Goal: Task Accomplishment & Management: Complete application form

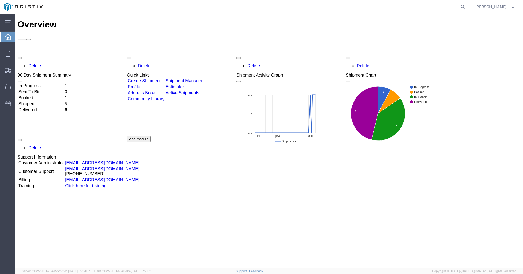
click at [148, 79] on link "Create Shipment" at bounding box center [144, 81] width 33 height 5
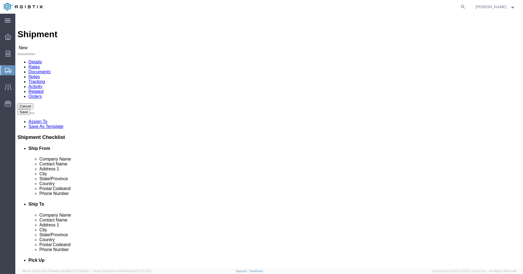
select select
click select "Select Hitachi Energy PG&E"
select select "9596"
click select "Select Hitachi Energy PG&E"
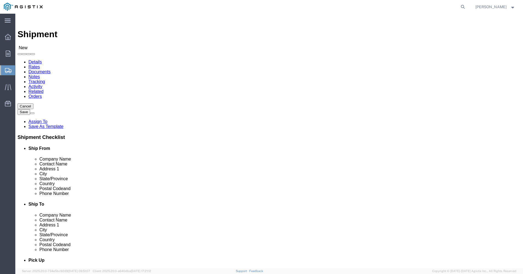
select select "PURCHORD"
select select
click input "text"
type input "h"
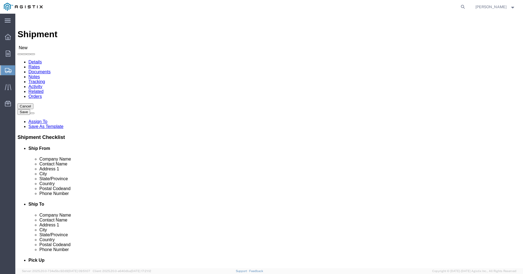
type input "Hitachi Energy [GEOGRAPHIC_DATA]"
click input "text"
type input "[PERSON_NAME]"
click input "text"
type input "[STREET_ADDRESS]"
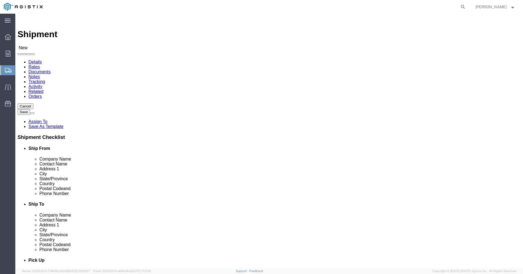
select select
click input "text"
type input "[GEOGRAPHIC_DATA]"
select select
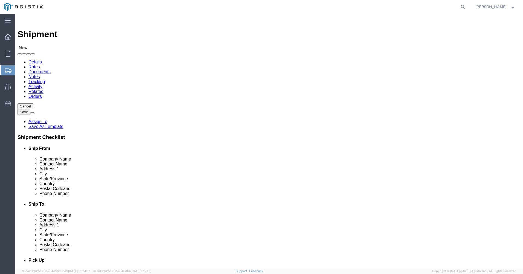
select select "PA"
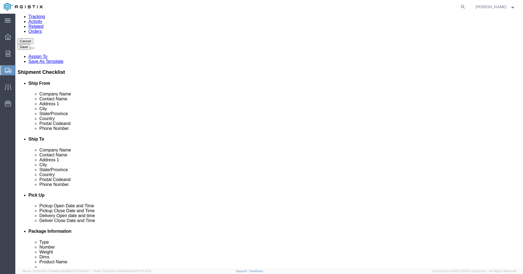
scroll to position [82, 0]
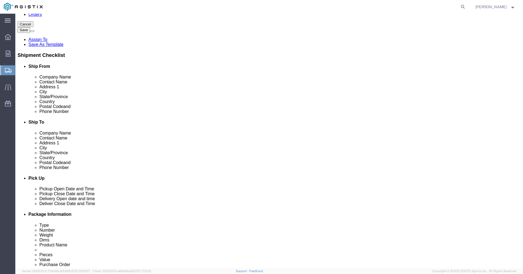
click input "text"
type input "15601"
select select
click input "text"
type input "[PERSON_NAME]"
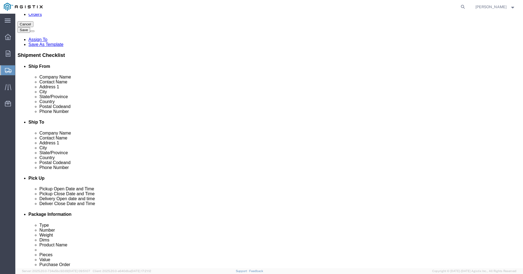
click input "text"
type input "7244204383"
click input "text"
type input "[PERSON_NAME][EMAIL_ADDRESS][PERSON_NAME][DOMAIN_NAME]"
checkbox input "true"
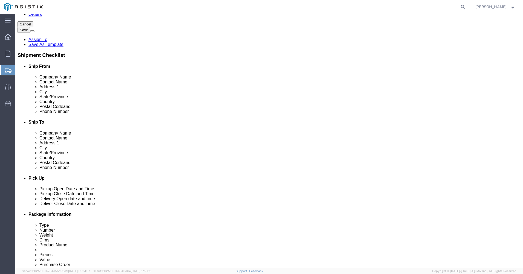
click div "Location My Profile Location (OBSOLETE) [PERSON_NAME] SC - GC TRAILER (OBSOLETE…"
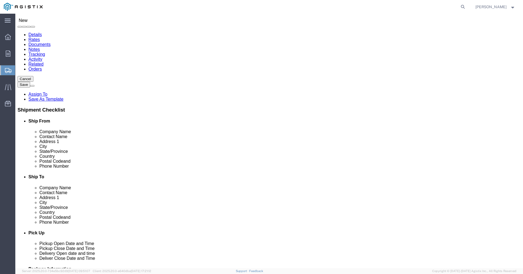
scroll to position [0, 0]
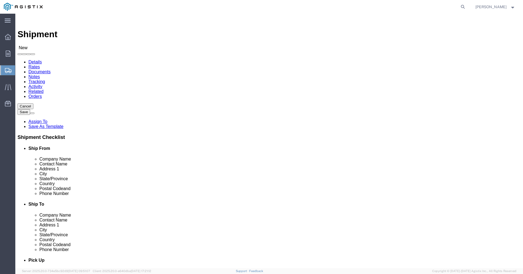
click select "Select All Others [GEOGRAPHIC_DATA] [GEOGRAPHIC_DATA] [GEOGRAPHIC_DATA] [GEOGRA…"
select select "23082"
click select "Select All Others [GEOGRAPHIC_DATA] [GEOGRAPHIC_DATA] [GEOGRAPHIC_DATA] [GEOGRA…"
click input "text"
type input "PG&E"
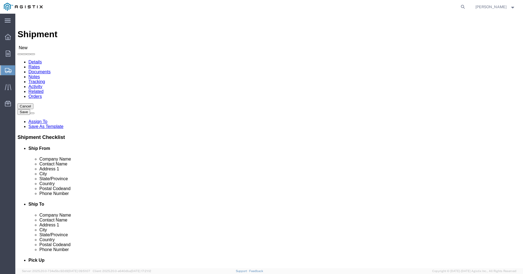
click div "Ship To Location Location My Profile Location (OBSOLETE) [GEOGRAPHIC_DATA] SC -…"
click input "text"
type input "[PERSON_NAME]"
click input "text"
type input "[STREET_ADDRESS]"
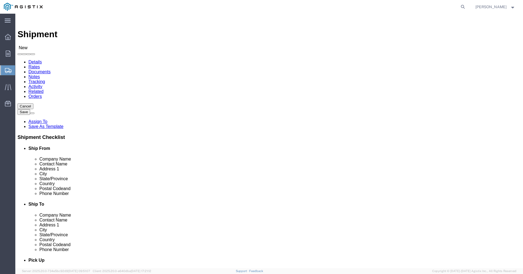
select select
click input "text"
type input "[PERSON_NAME]"
select select
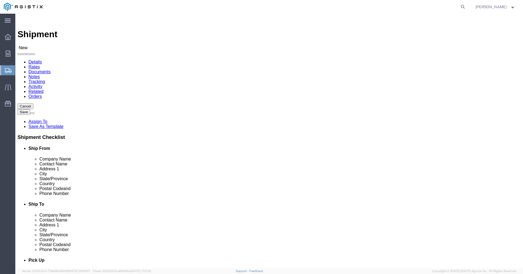
select select "CA"
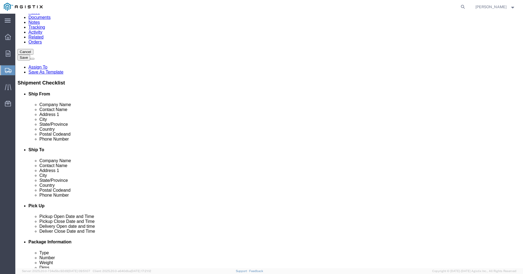
scroll to position [55, 0]
click input "Postal Code"
type input "93622"
click input "text"
select select
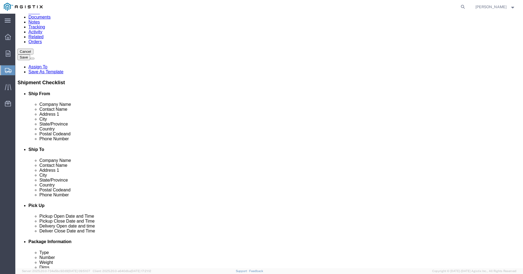
type input "2092017286"
click input "text"
click div "Ship From Location Location My Profile Location (OBSOLETE) [GEOGRAPHIC_DATA] SC…"
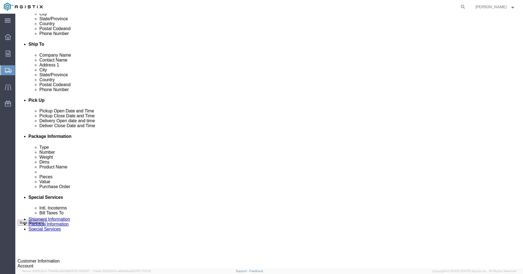
scroll to position [192, 0]
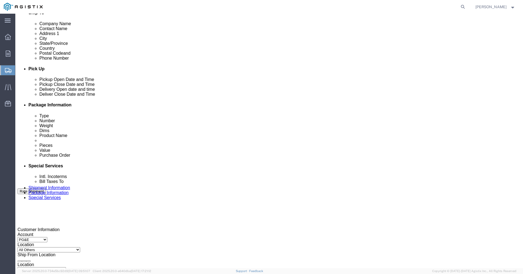
click div "[DATE] 1:00 PM"
click input "1:00 PM"
click input "8:00 PM"
type input "8:00 AM"
click button "Apply"
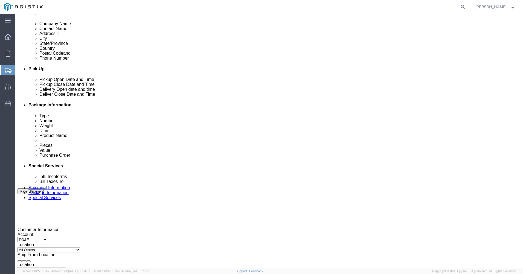
click div "[DATE] 9:00 AM"
click input "2:00 AM"
type input "2:00 PM"
click button "Apply"
click div
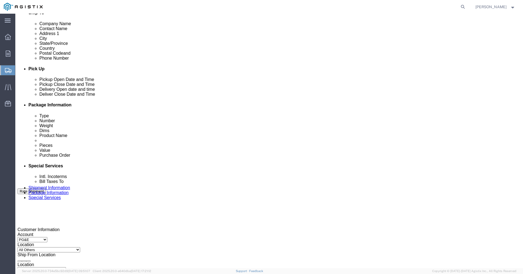
click input "3:00 PM"
click input "7:00 PM"
type input "7:00 AM"
click button "Apply"
click div
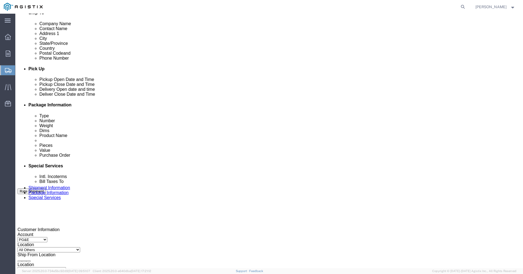
click input "8:00 AM"
click input "3:00 AM"
type input "3:00 PM"
click button "Apply"
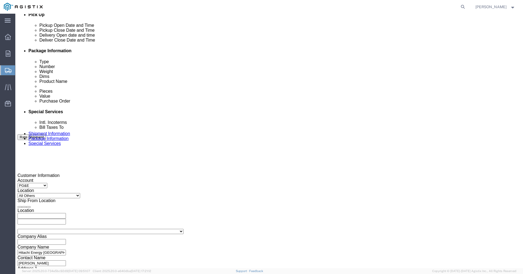
scroll to position [246, 0]
click input "text"
type input "2701084696"
click select "Select Account Type Activity ID Airline Appointment Number ASN Batch Request # …"
select select "PURCHORD"
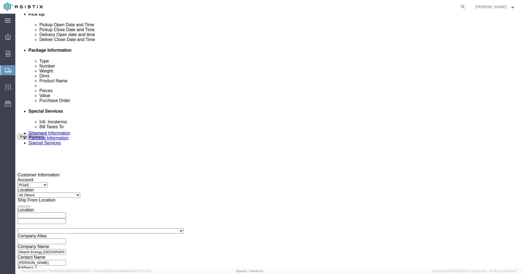
click select "Select Account Type Activity ID Airline Appointment Number ASN Batch Request # …"
click input "text"
type input "2701083243"
click select "Select Account Type Activity ID Airline Appointment Number ASN Batch Request # …"
select select "JOBNUM"
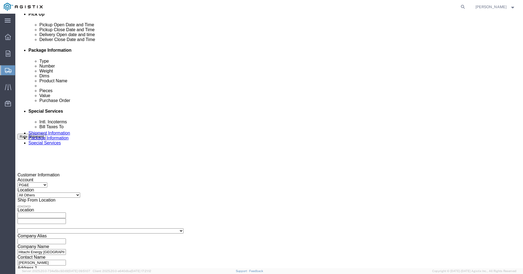
click select "Select Account Type Activity ID Airline Appointment Number ASN Batch Request # …"
click input "text"
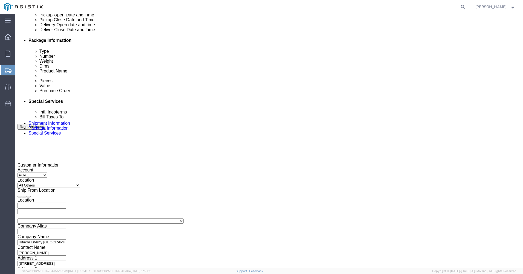
scroll to position [261, 0]
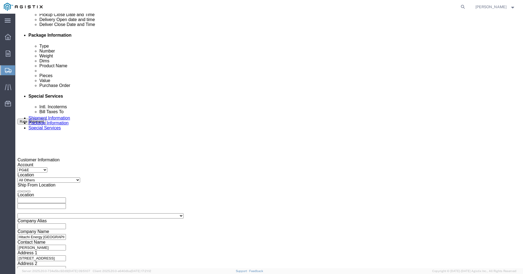
type input "700036745"
click select "Select Air Less than Truckload Multi-Leg Ocean Freight Rail Small Parcel Truckl…"
select select "TL"
click select "Select Air Less than Truckload Multi-Leg Ocean Freight Rail Small Parcel Truckl…"
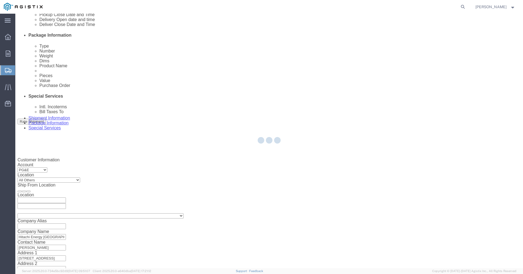
select select
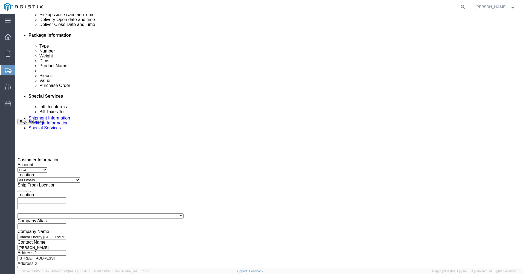
click select "Select 1-Ton (PSS) 10 Wheel 10 Yard Dump Truck 20 Yard Dump Truck Bobtail Botto…"
select select "FLBD"
click select "Select 1-Ton (PSS) 10 Wheel 10 Yard Dump Truck 20 Yard Dump Truck Bobtail Botto…"
click input "text"
click td "10"
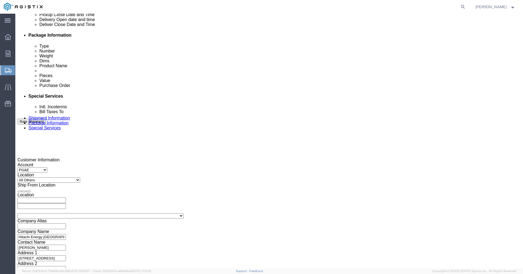
type input "[DATE]"
click input "text"
click td "15"
type input "[DATE]"
click button "Continue"
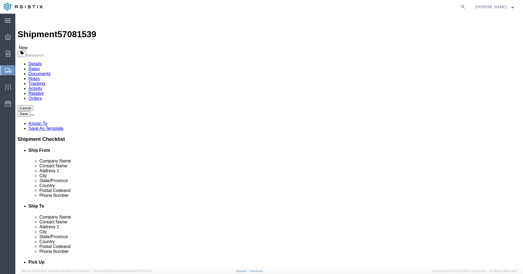
click select "Select Bulk Bundle(s) Cardboard Box(es) Carton(s) Crate(s) Drum(s) (Fiberboard)…"
select select "CRAT"
click select "Select Bulk Bundle(s) Cardboard Box(es) Carton(s) Crate(s) Drum(s) (Fiberboard)…"
click input "text"
type input "120"
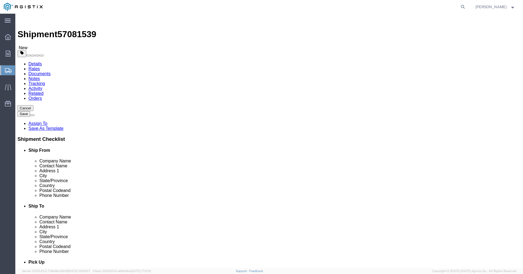
type input "31"
type input "30"
click input "0.00"
type input "1100.00"
click link "Add Content"
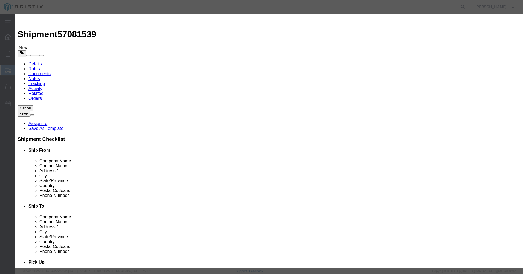
click input "text"
type input "242 Bushings"
click textarea
type textarea "HV 242 Circuit Breaker Bushings"
click input "0"
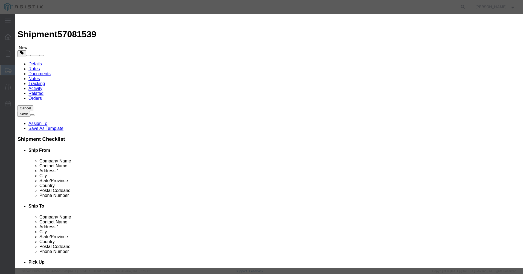
type input "1"
click input "text"
type input "10,000.00"
click select "Select 50 55 60 65 70 85 92.5 100 125 175 250 300 400"
select select "60"
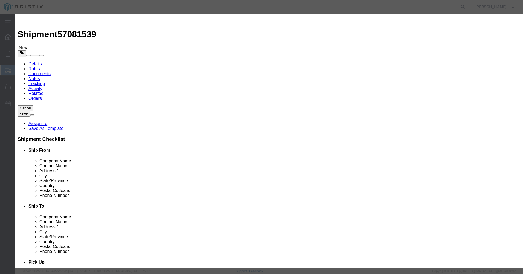
click select "Select 50 55 60 65 70 85 92.5 100 125 175 250 300 400"
click textarea
type textarea "E"
type textarea "Tarped Air Ride"
click button "Save & Close"
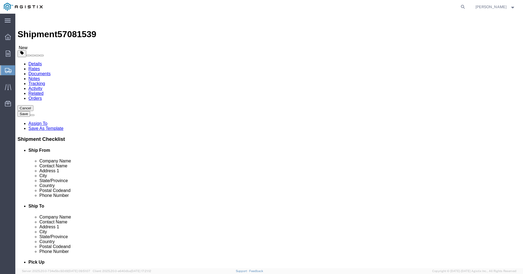
click span "button"
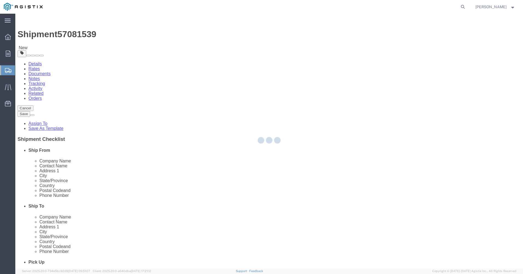
select select "CRAT"
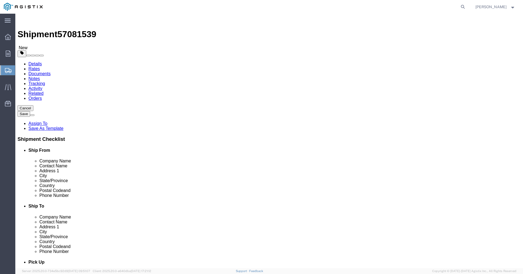
click span "button"
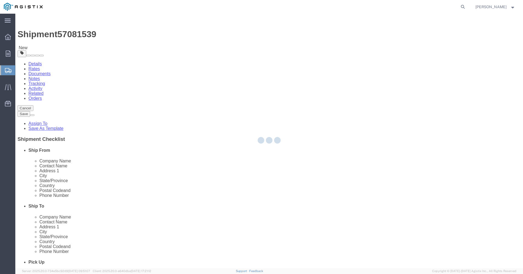
select select "CRAT"
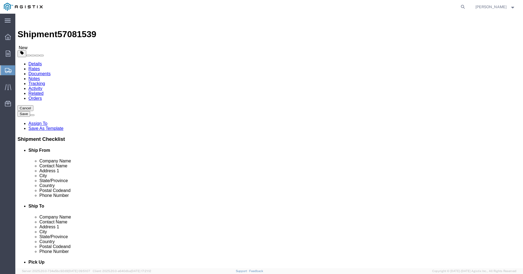
click span "button"
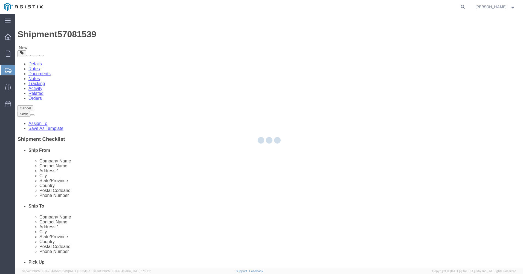
select select "CRAT"
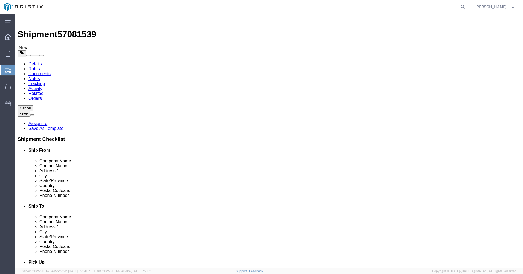
click span "button"
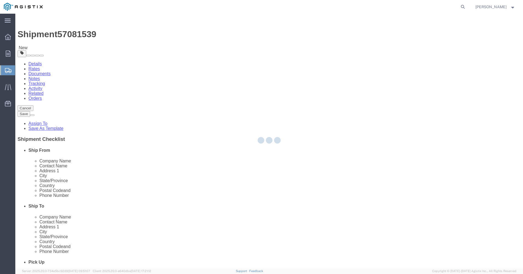
select select "CRAT"
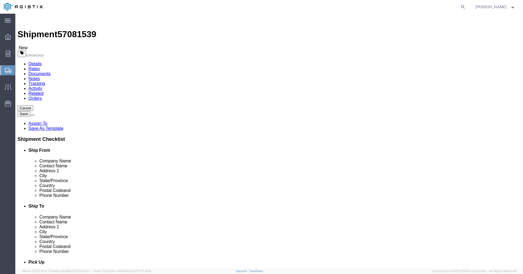
click span "button"
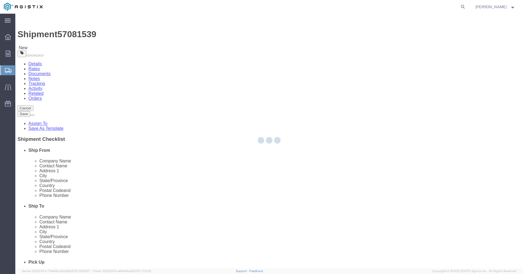
select select "CRAT"
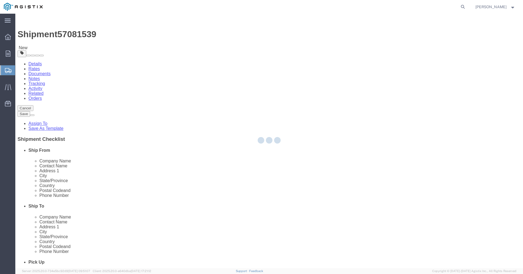
select select "CRAT"
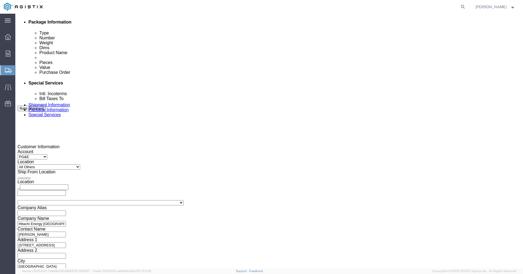
scroll to position [291, 0]
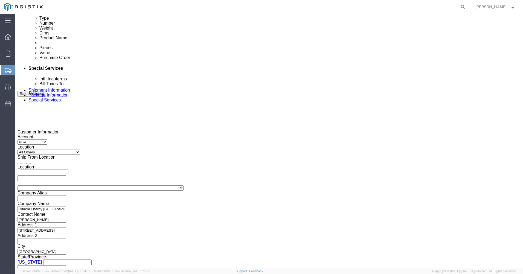
click link "Add Package"
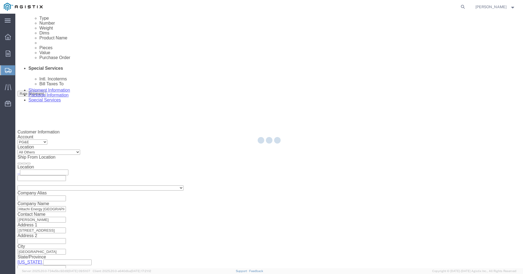
scroll to position [0, 0]
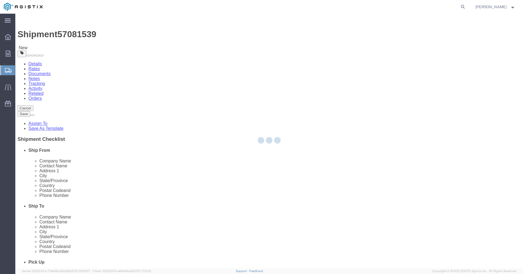
select select "CRAT"
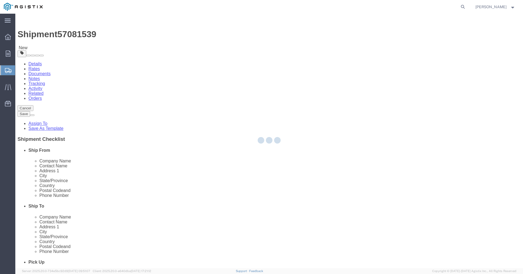
select select "CRAT"
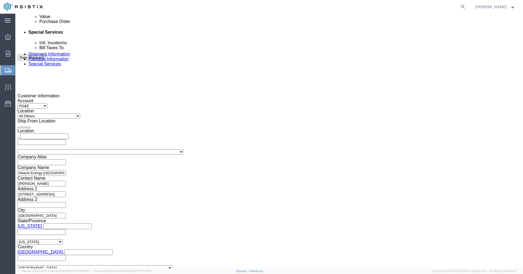
scroll to position [353, 0]
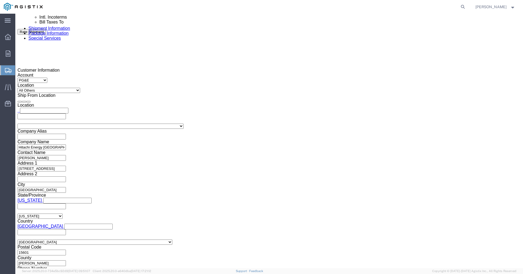
click select "Select Bulk Bundle(s) Cardboard Box(es) Carton(s) Crate(s) Drum(s) (Fiberboard)…"
select select "CRAT"
click select "Select Bulk Bundle(s) Cardboard Box(es) Carton(s) Crate(s) Drum(s) (Fiberboard)…"
click input "text"
type input "114"
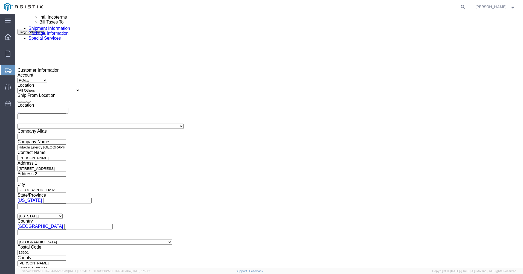
type input "30"
click input "0.00"
type input "500.00"
click link "Add Content"
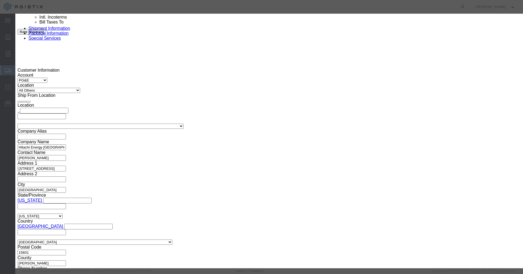
click input "text"
type input "242 Interrupters"
click textarea
type textarea "HV Circuit Breaker 242 Interrupters"
click input "0"
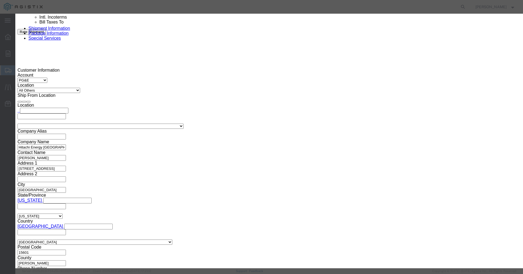
type input "1"
drag, startPoint x: 162, startPoint y: 62, endPoint x: 165, endPoint y: 64, distance: 3.4
click input "text"
type input "10,000.00"
click select "Select 50 55 60 65 70 85 92.5 100 125 175 250 300 400"
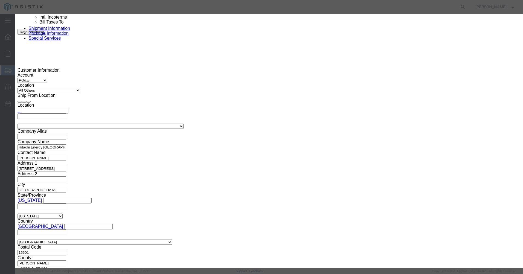
select select "60"
click select "Select 50 55 60 65 70 85 92.5 100 125 175 250 300 400"
click textarea
type textarea "E"
type textarea "Tarped Air Ride"
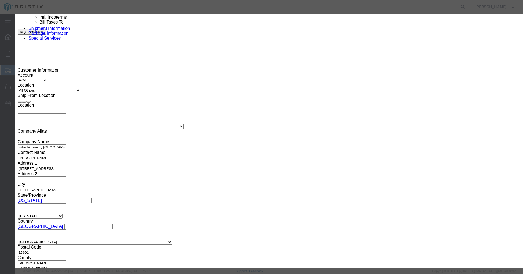
click button "Save & Close"
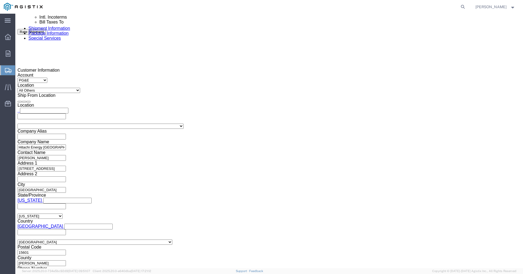
click span "button"
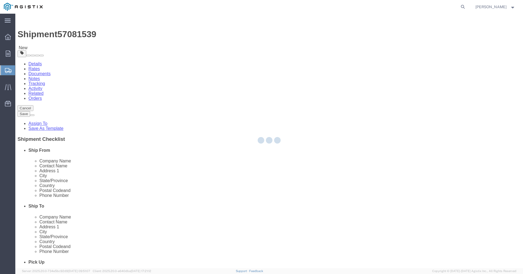
select select "CRAT"
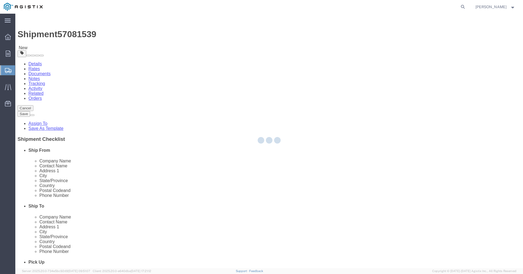
select select "CRAT"
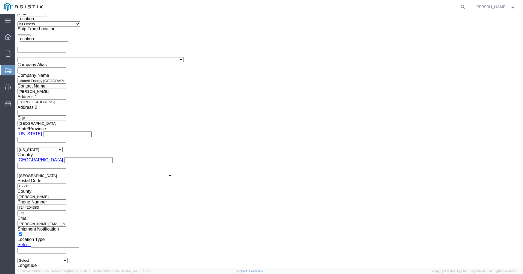
scroll to position [425, 0]
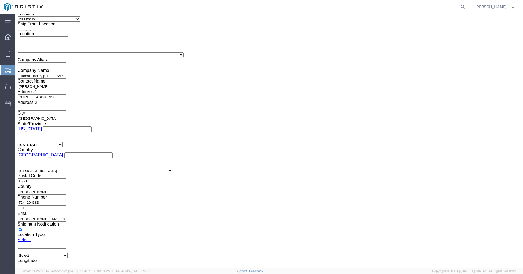
click span "button"
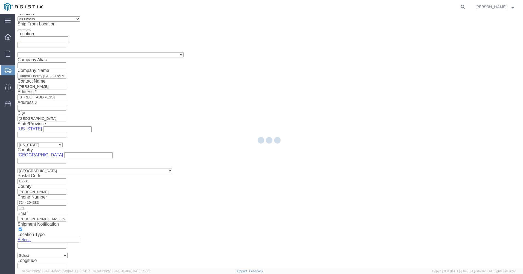
scroll to position [0, 0]
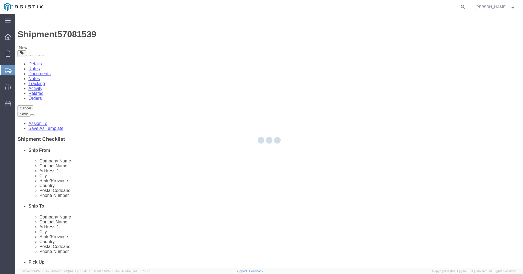
select select "CRAT"
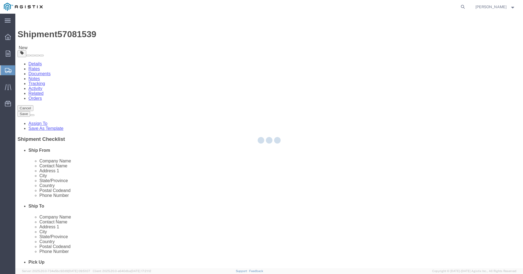
select select "CRAT"
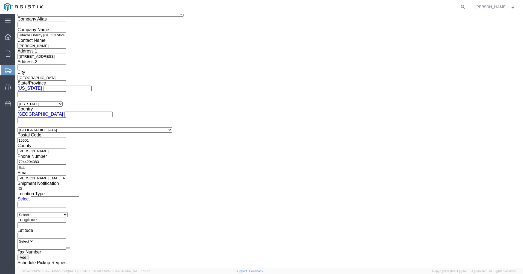
scroll to position [493, 0]
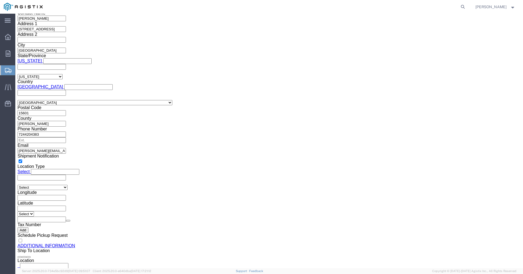
click link "Add Package"
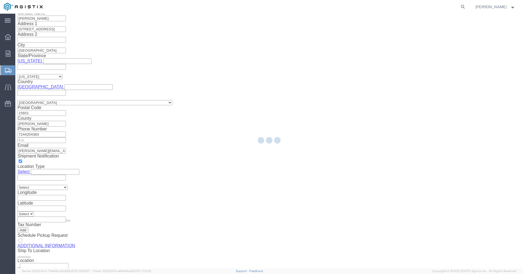
scroll to position [0, 0]
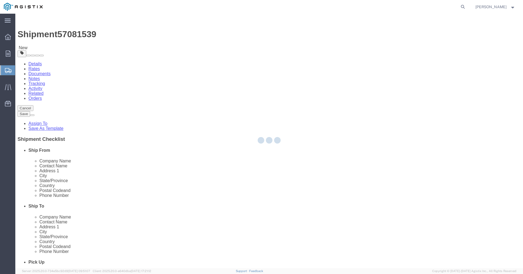
select select "CRAT"
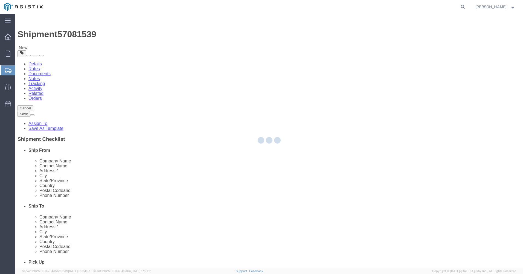
select select "CRAT"
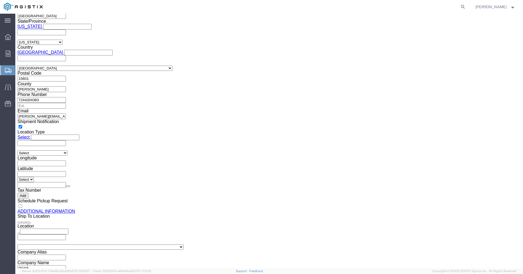
scroll to position [529, 0]
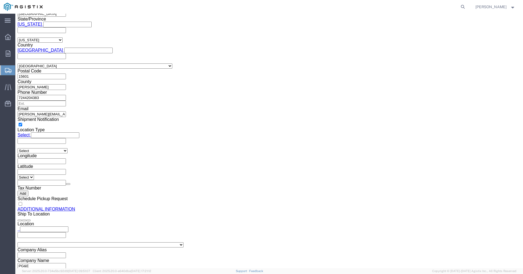
click select "Select Bulk Bundle(s) Cardboard Box(es) Carton(s) Crate(s) Drum(s) (Fiberboard)…"
select select "CRAT"
click select "Select Bulk Bundle(s) Cardboard Box(es) Carton(s) Crate(s) Drum(s) (Fiberboard)…"
click input "text"
type input "39"
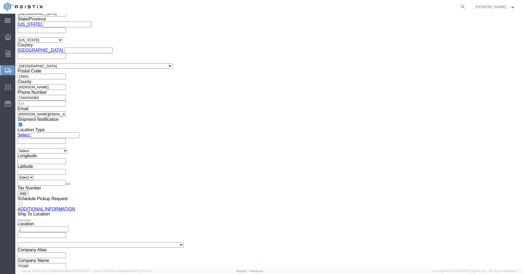
type input "55"
type input "66"
click input "0.00"
type input "1500.00"
click link "Add Content"
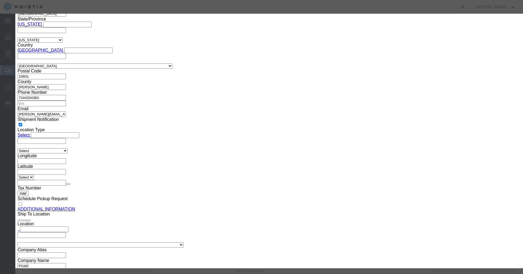
click input "text"
type input "Drive Mechanism"
click textarea
type textarea "HV Circuit Breaker 242 Mech"
click input "0"
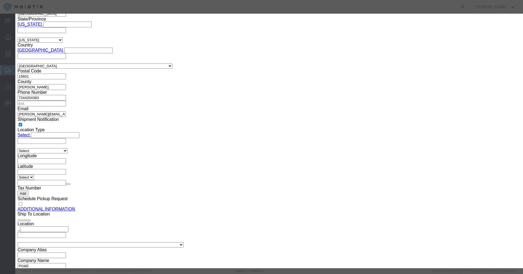
type input "1"
click input "text"
type input "30000"
click select "Select 50 55 60 65 70 85 92.5 100 125 175 250 300 400"
select select "60"
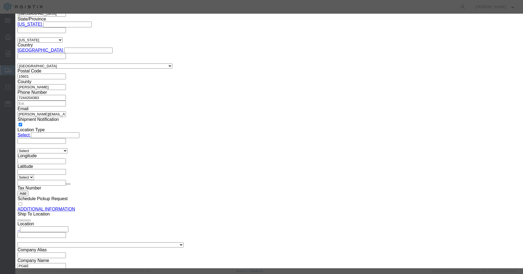
click select "Select 50 55 60 65 70 85 92.5 100 125 175 250 300 400"
click textarea
type textarea "Tarped Air Ride"
click button "Save & Close"
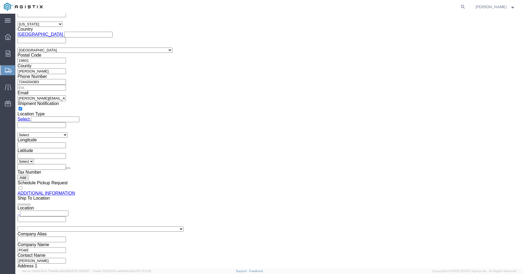
scroll to position [562, 0]
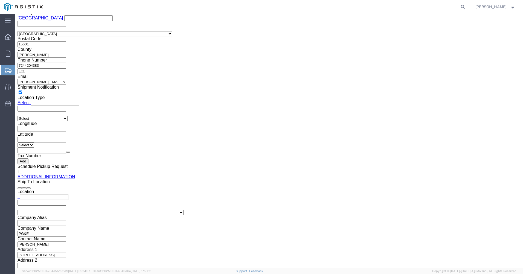
click button "Continue"
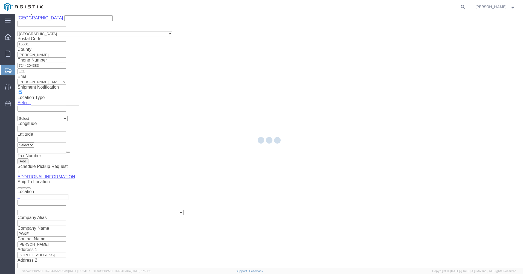
select select
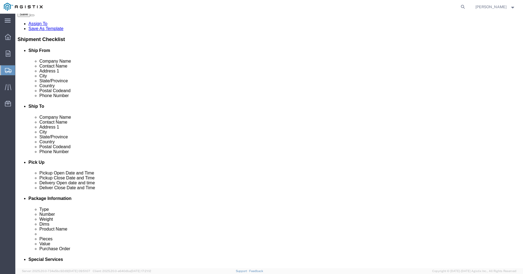
scroll to position [0, 0]
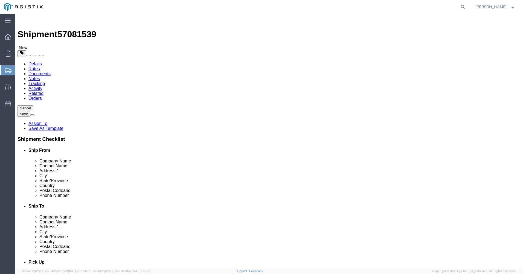
click span "Select one or more"
click link "Air Ride Truck"
select select "VEHICLE_AIR_RIDE_TRUCK_FLAG"
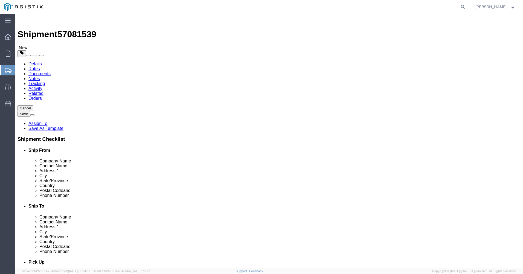
click div "Handling Options"
click select "Select Adult Signature Required Direct Signature Required No Signature Required…"
select select "DirectSignReqOnDeliveryFlag"
click select "Select Adult Signature Required Direct Signature Required No Signature Required…"
click textarea
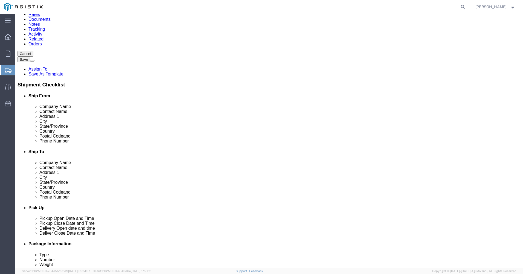
scroll to position [55, 0]
type textarea "Tarped Air Ride"
click select "Select 1 Day 2 Day 3-5 Day Economy 5+ Day"
select select "3-5 Day Economy"
click select "Select 1 Day 2 Day 3-5 Day Economy 5+ Day"
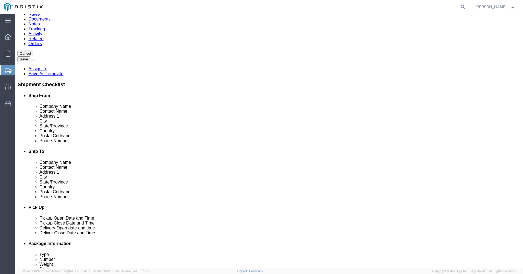
click select "Select ATA DTA DTD"
select select "DTD"
click select "Select ATA DTA DTD"
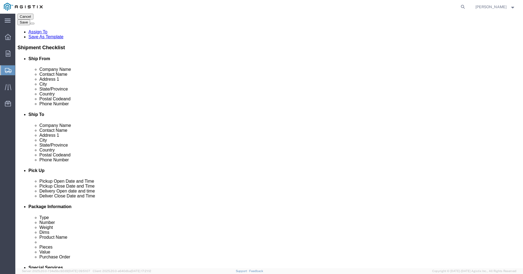
scroll to position [100, 0]
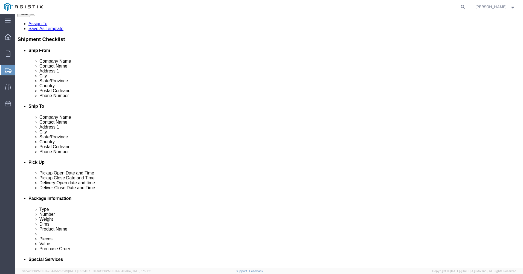
click input "text"
type input "[PERSON_NAME][EMAIL_ADDRESS][PERSON_NAME][DOMAIN_NAME]"
click label "Include shipping documents"
click input "Include shipping documents"
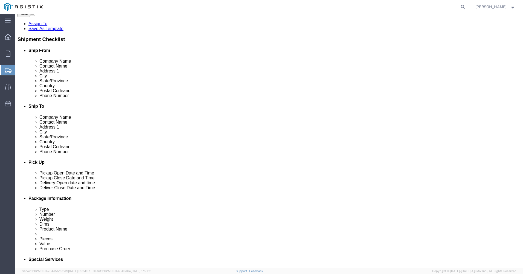
checkbox input "true"
click input "BOL"
checkbox input "true"
click input "Packing List"
checkbox input "true"
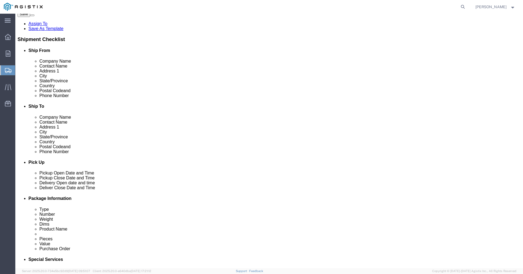
click input "Shipping Label"
checkbox input "true"
click textarea
type textarea "Air Ride Tarped"
drag, startPoint x: 424, startPoint y: 243, endPoint x: 386, endPoint y: 226, distance: 42.5
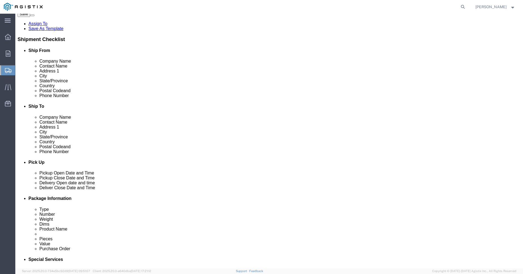
click button "Rate Shipment"
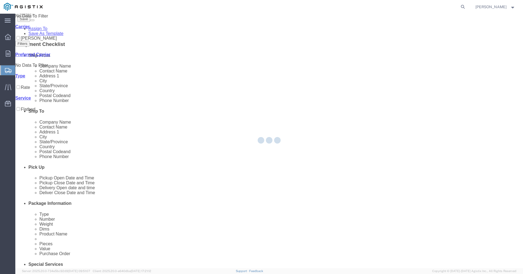
scroll to position [0, 0]
